Goal: Information Seeking & Learning: Learn about a topic

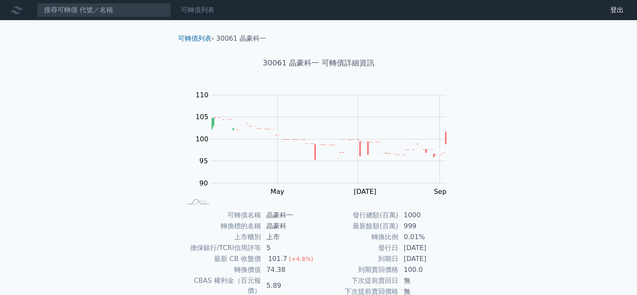
click at [207, 9] on link "可轉債列表" at bounding box center [198, 10] width 34 height 8
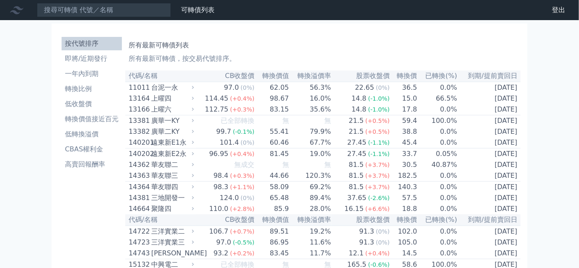
scroll to position [1092, 0]
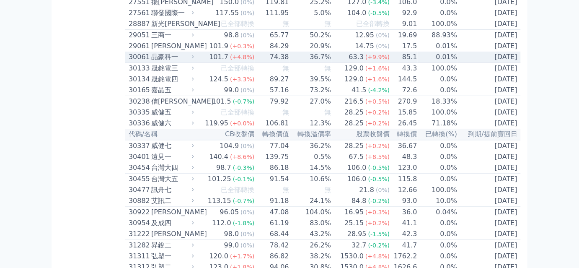
click at [196, 60] on icon at bounding box center [192, 56] width 5 height 5
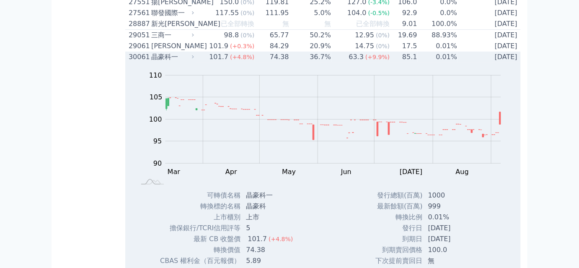
click at [195, 60] on icon at bounding box center [192, 56] width 5 height 5
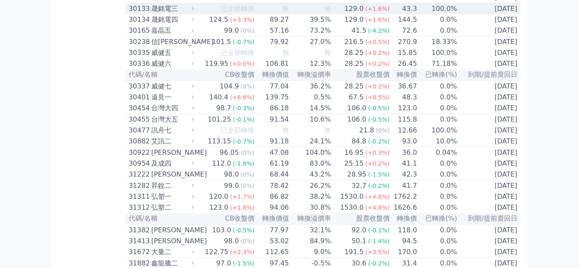
scroll to position [1168, 0]
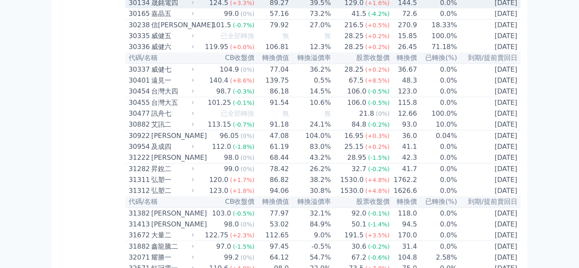
click at [196, 5] on icon at bounding box center [192, 2] width 5 height 5
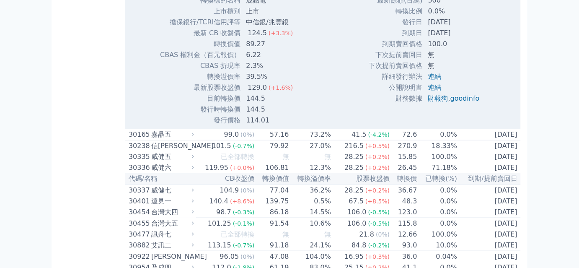
scroll to position [1321, 0]
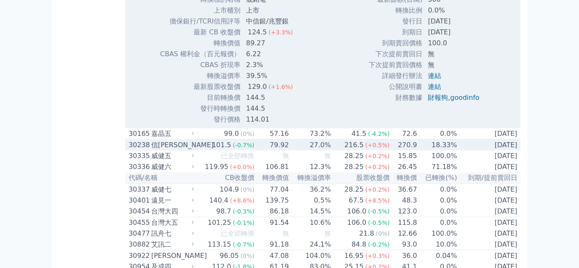
click at [196, 148] on icon at bounding box center [192, 144] width 5 height 5
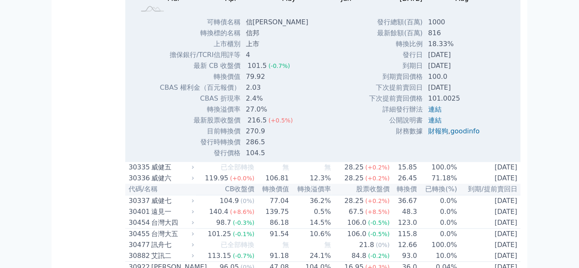
scroll to position [1587, 0]
